Goal: Task Accomplishment & Management: Use online tool/utility

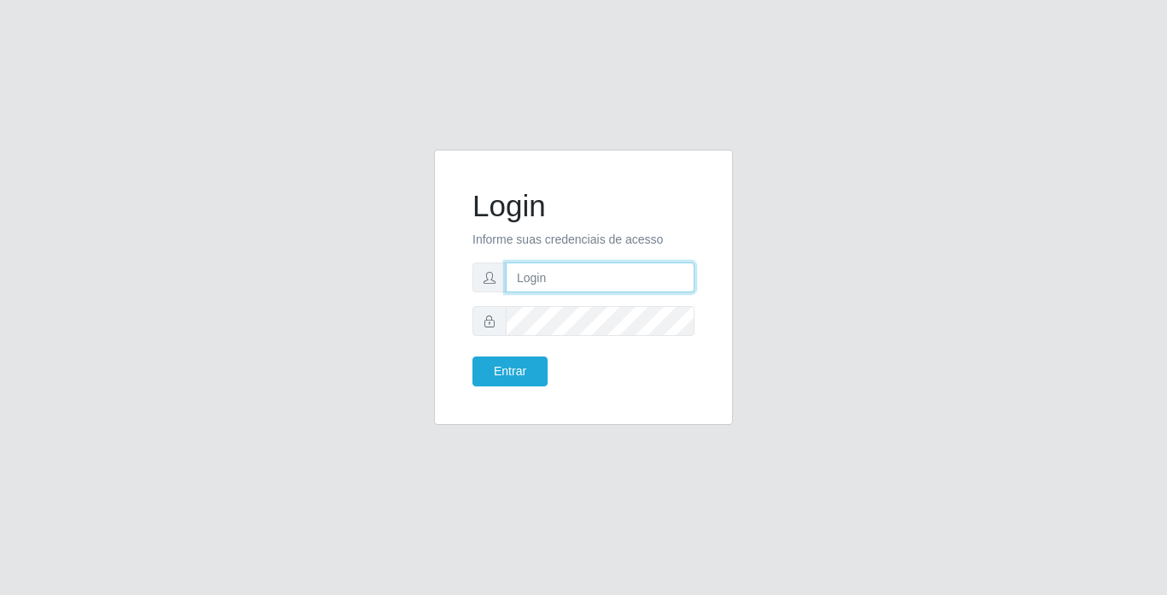
click at [533, 275] on input "text" at bounding box center [600, 277] width 189 height 30
type input "[PERSON_NAME]"
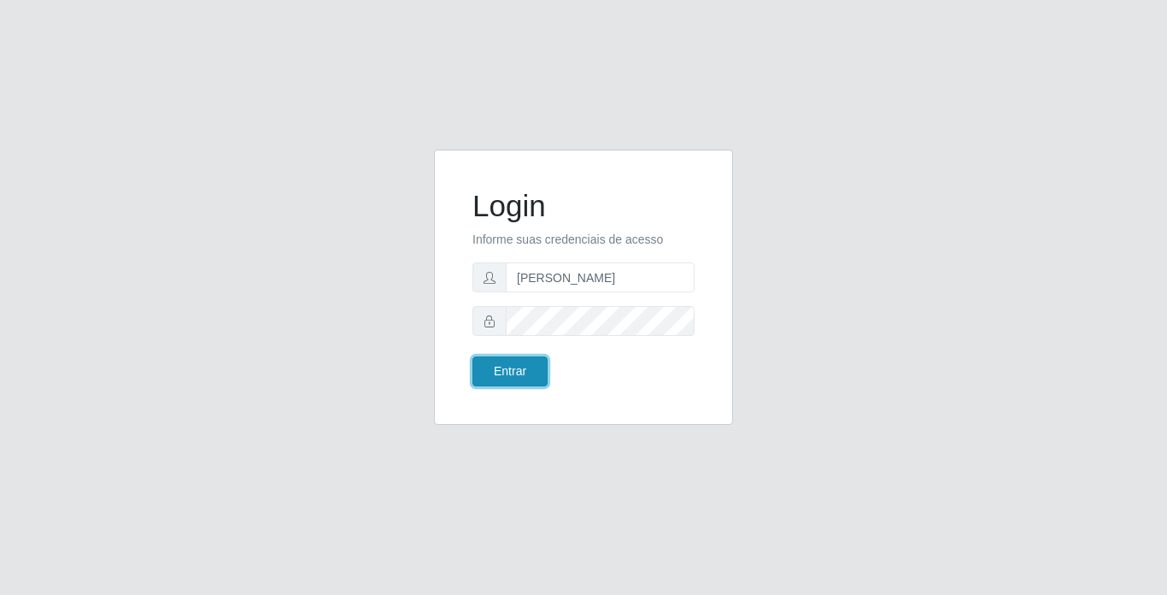
click at [530, 370] on button "Entrar" at bounding box center [510, 371] width 75 height 30
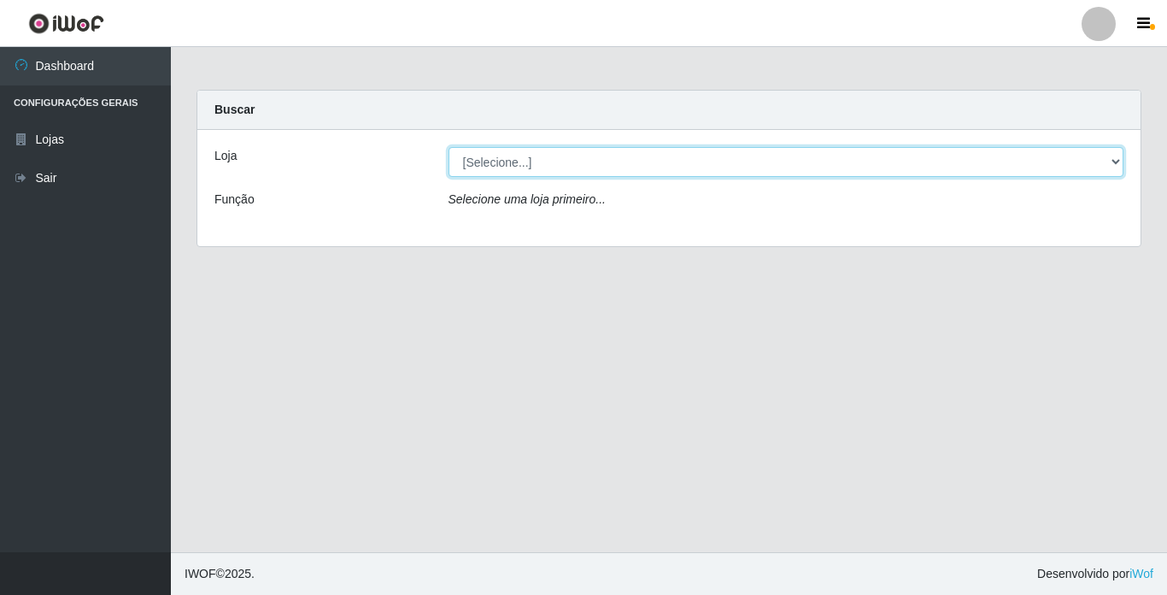
click at [1053, 156] on select "[Selecione...] Bemais Supermercados - [GEOGRAPHIC_DATA]" at bounding box center [787, 162] width 676 height 30
select select "250"
click at [449, 147] on select "[Selecione...] Bemais Supermercados - [GEOGRAPHIC_DATA]" at bounding box center [787, 162] width 676 height 30
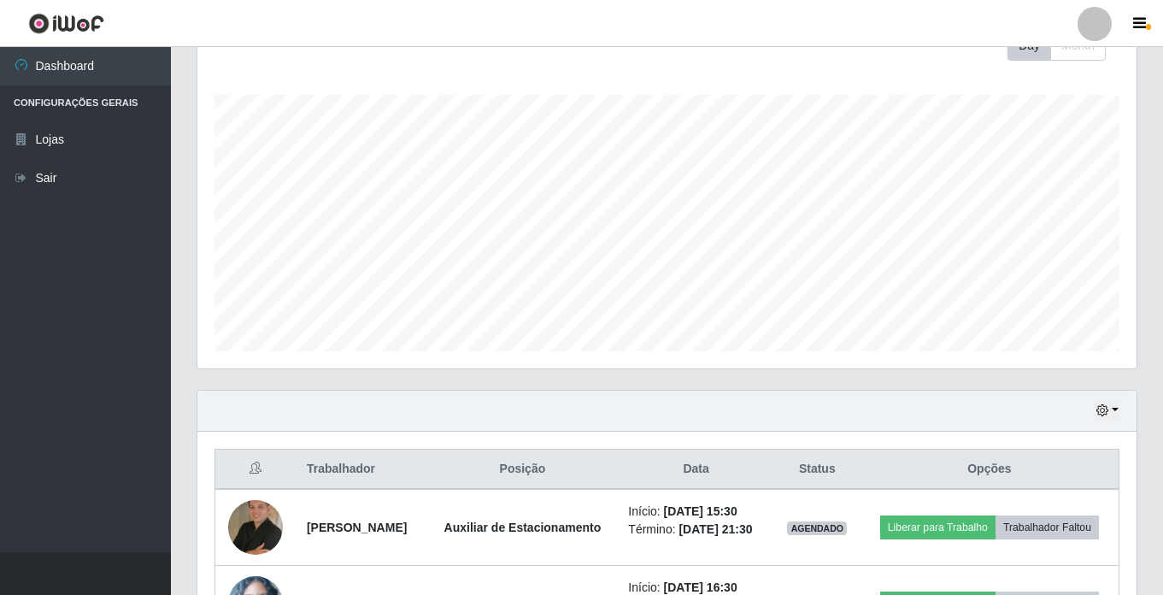
scroll to position [414, 0]
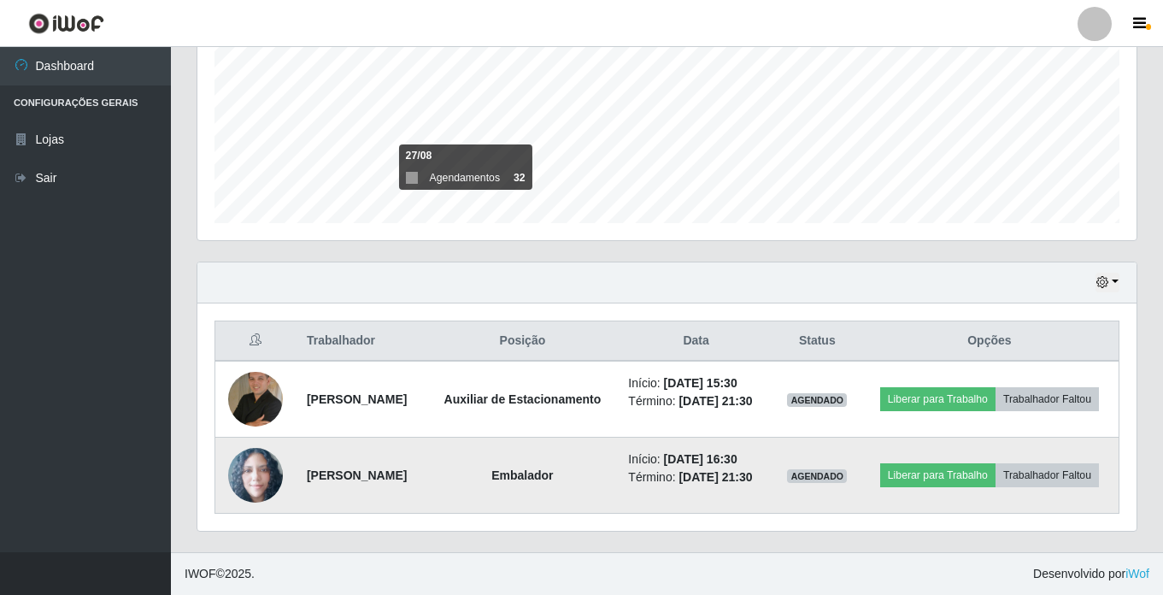
click at [252, 476] on img at bounding box center [255, 476] width 55 height 56
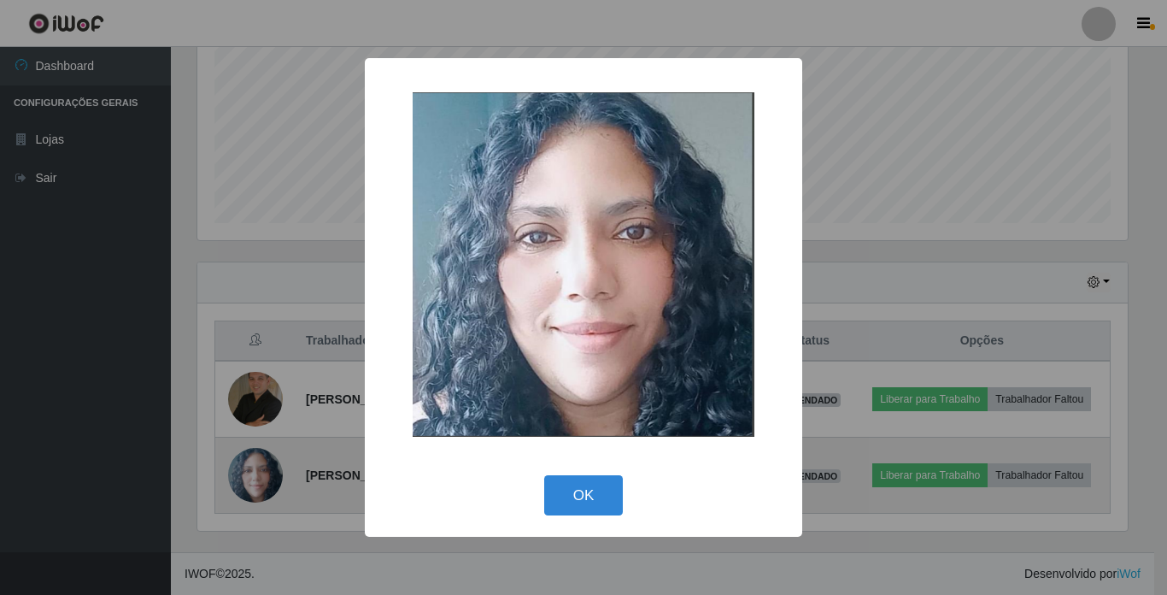
click at [250, 476] on div "× OK Cancel" at bounding box center [583, 297] width 1167 height 595
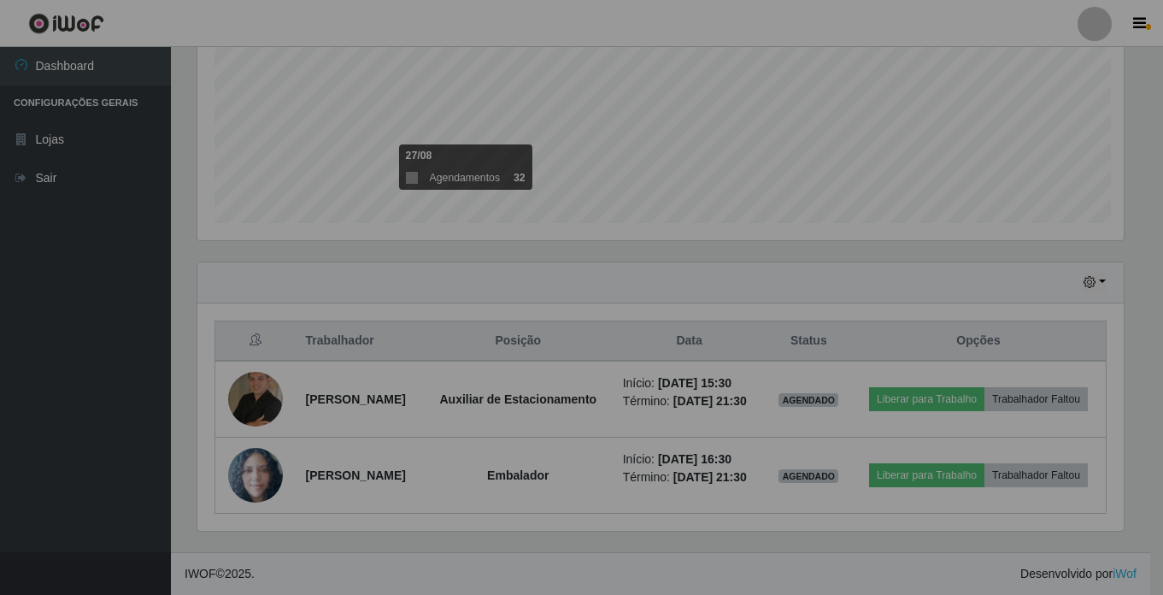
scroll to position [355, 939]
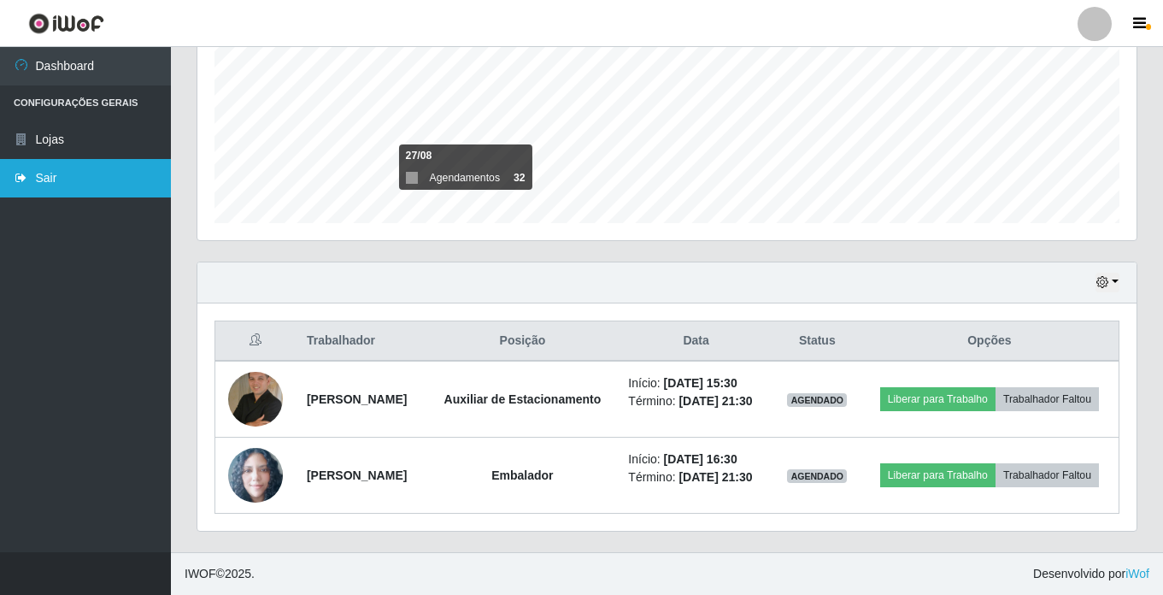
click at [79, 171] on link "Sair" at bounding box center [85, 178] width 171 height 38
